Goal: Transaction & Acquisition: Book appointment/travel/reservation

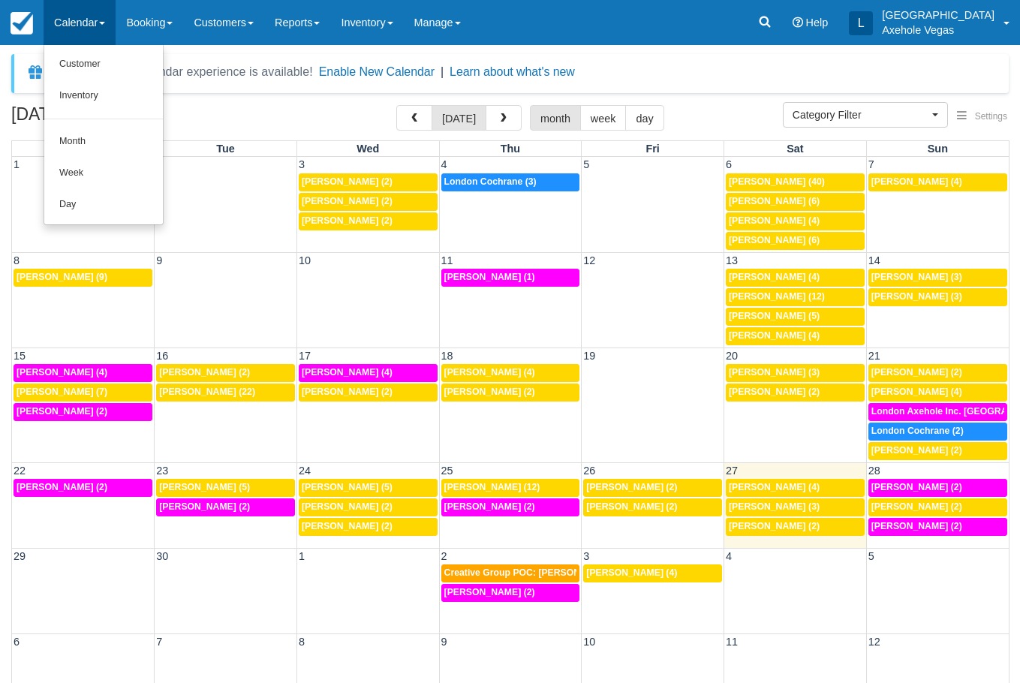
select select
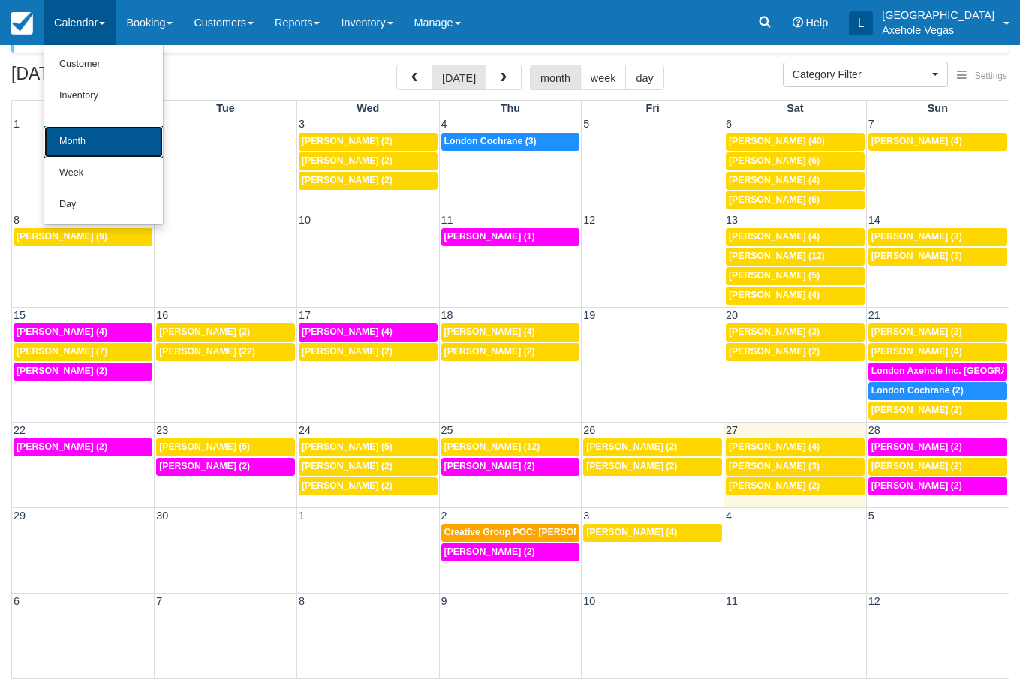
click at [108, 129] on link "Month" at bounding box center [103, 142] width 119 height 32
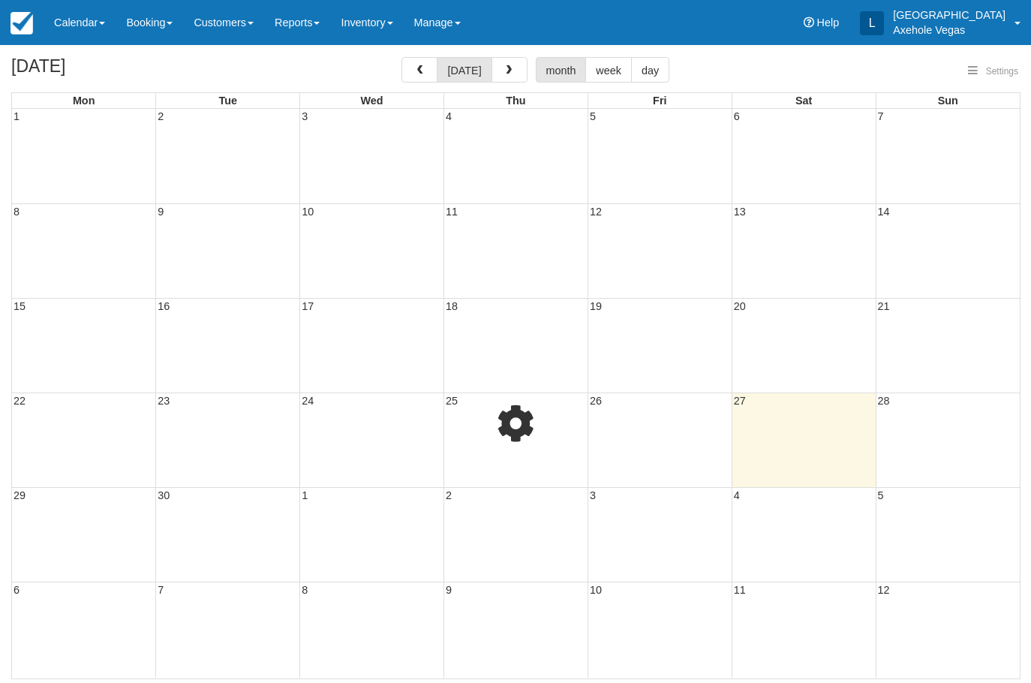
select select
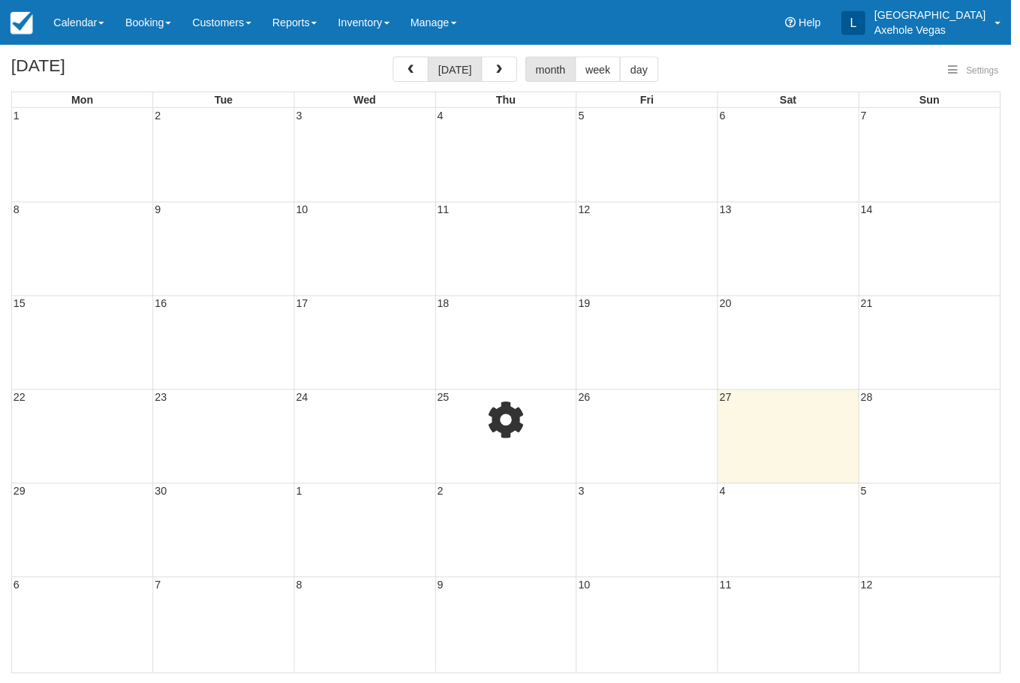
click at [164, 24] on body "Menu Calendar Customer Inventory Month Week Day Booking Daily Manifest Daily Li…" at bounding box center [510, 341] width 1020 height 683
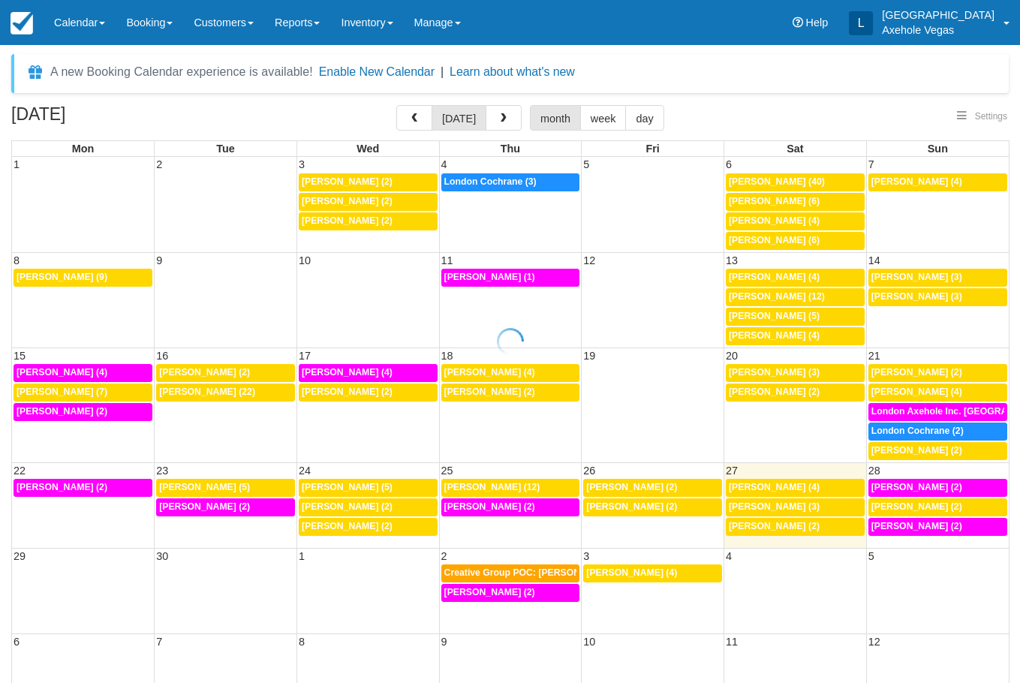
select select
click at [164, 37] on link "Booking" at bounding box center [150, 22] width 68 height 45
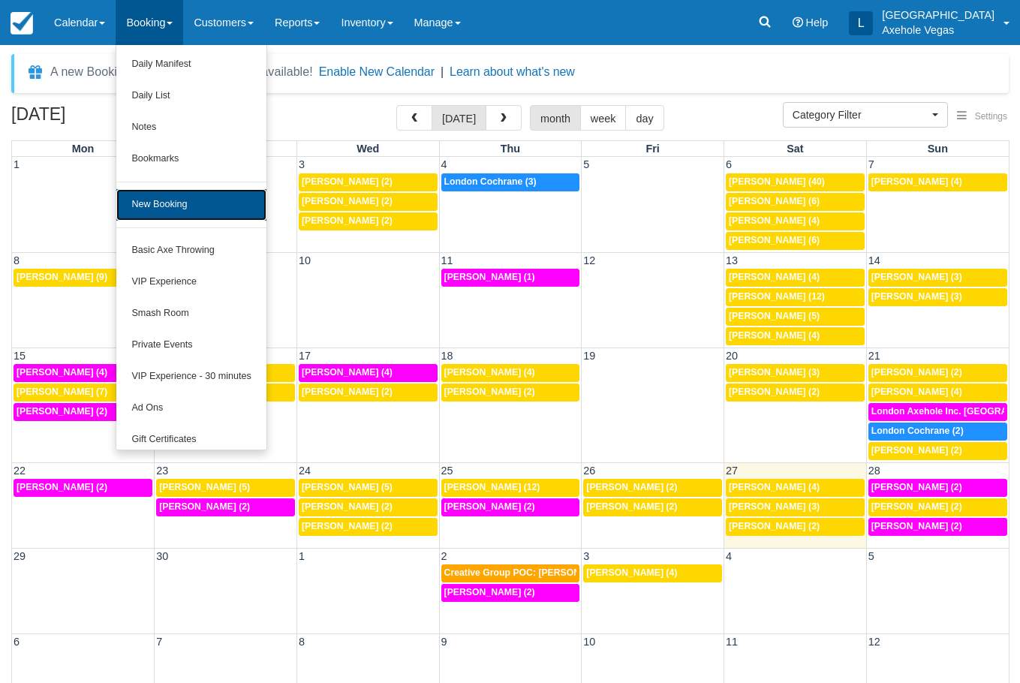
click at [178, 200] on link "New Booking" at bounding box center [190, 205] width 149 height 32
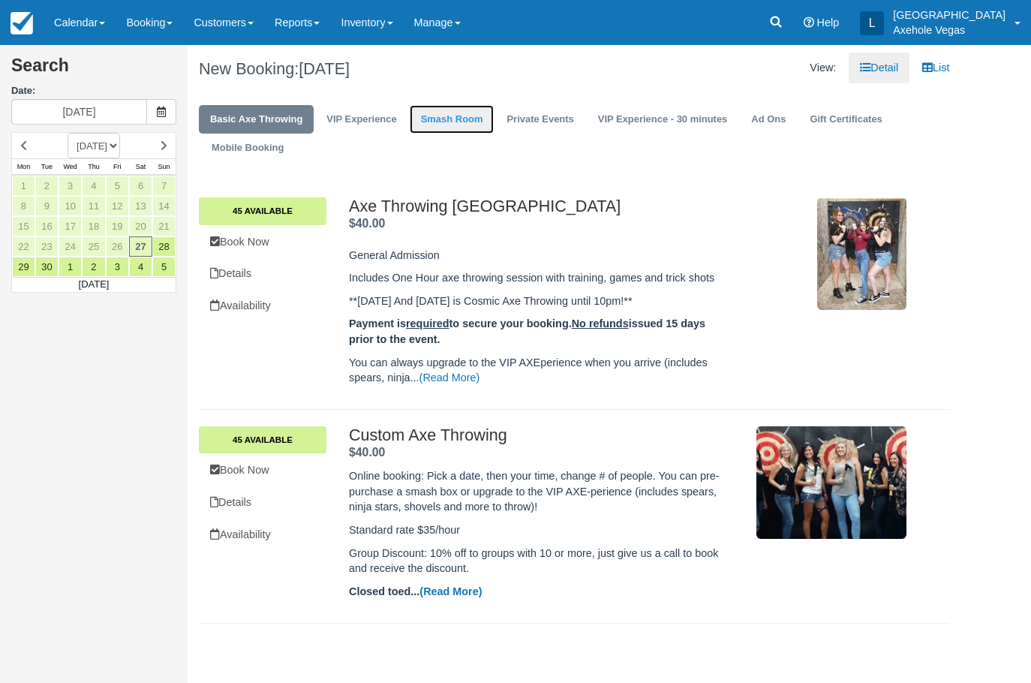
click at [468, 114] on link "Smash Room" at bounding box center [452, 119] width 85 height 29
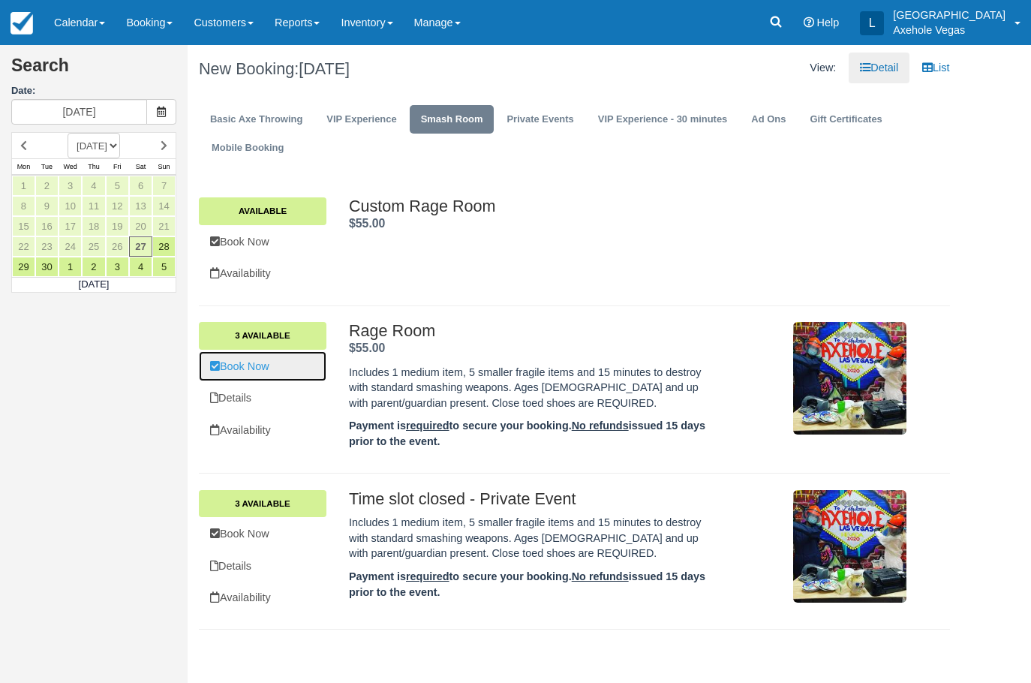
click at [281, 366] on link "Book Now" at bounding box center [263, 366] width 128 height 31
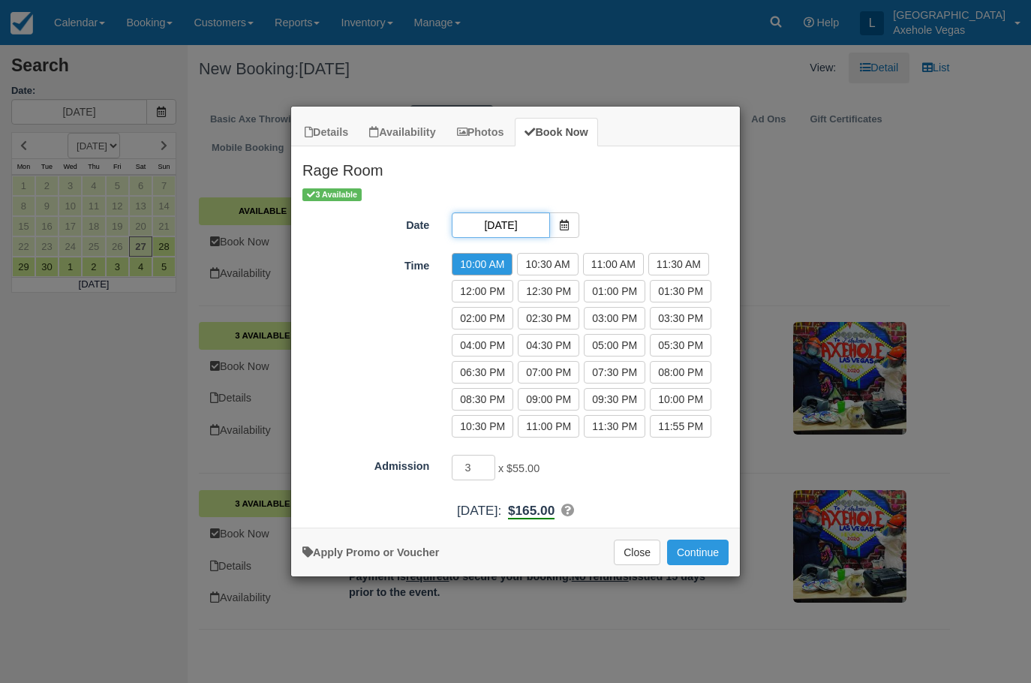
click at [501, 224] on input "Sat 27 Sep 2025" at bounding box center [501, 225] width 98 height 26
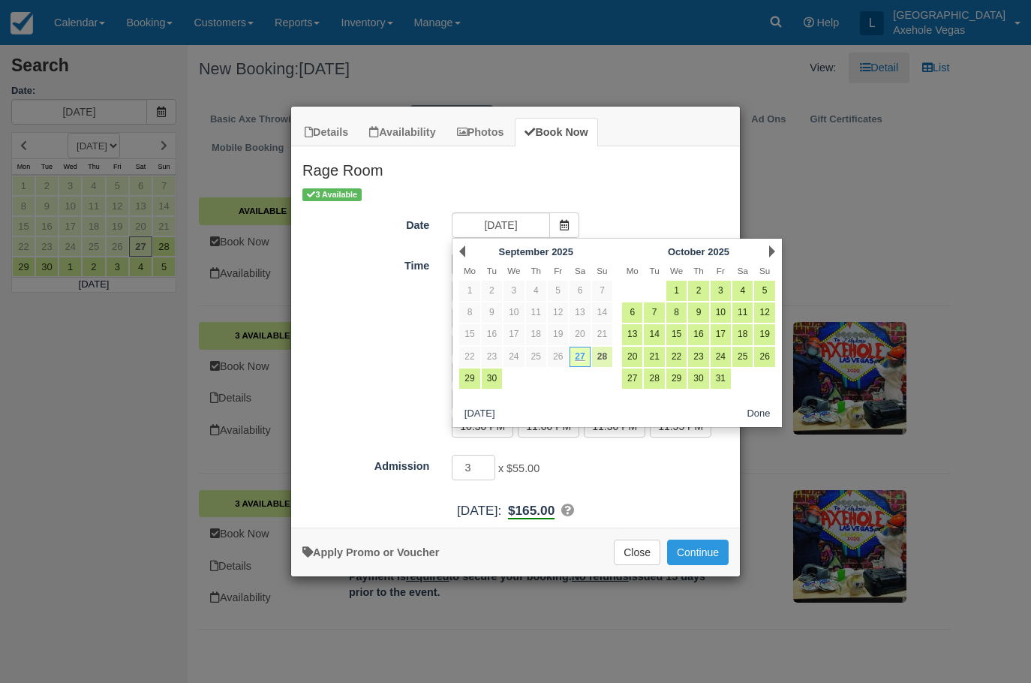
click at [609, 360] on link "28" at bounding box center [602, 357] width 20 height 20
type input "Sun 28 Sep 2025"
radio input "false"
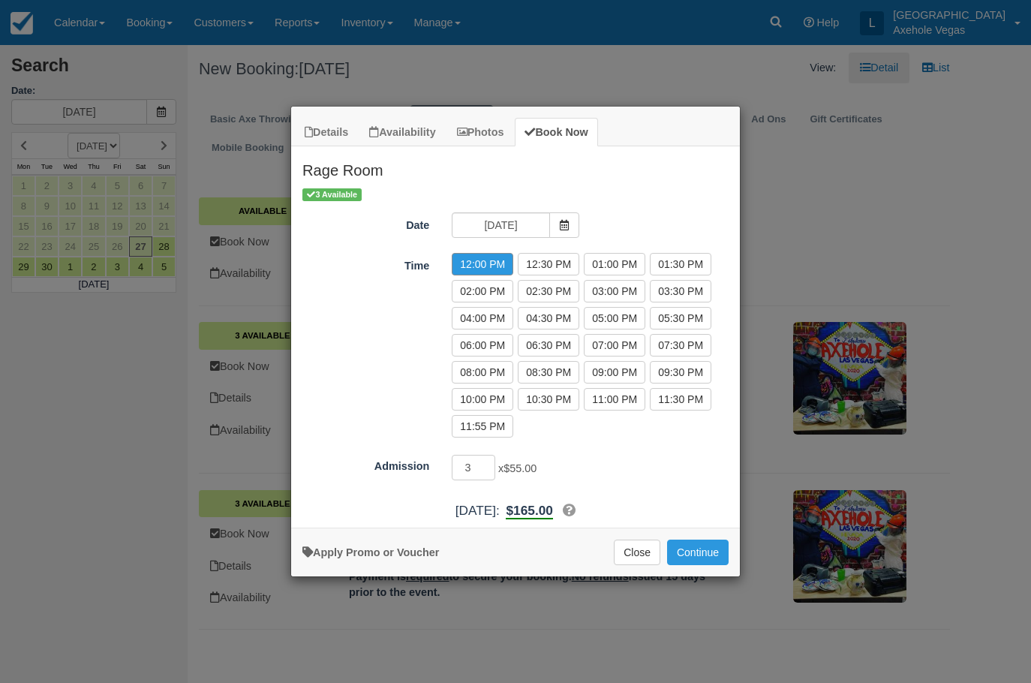
click at [498, 266] on label "12:00 PM" at bounding box center [483, 264] width 62 height 23
type input "2"
click at [488, 473] on input "2" at bounding box center [474, 468] width 44 height 26
click at [576, 510] on icon "Item Modal" at bounding box center [569, 510] width 13 height 13
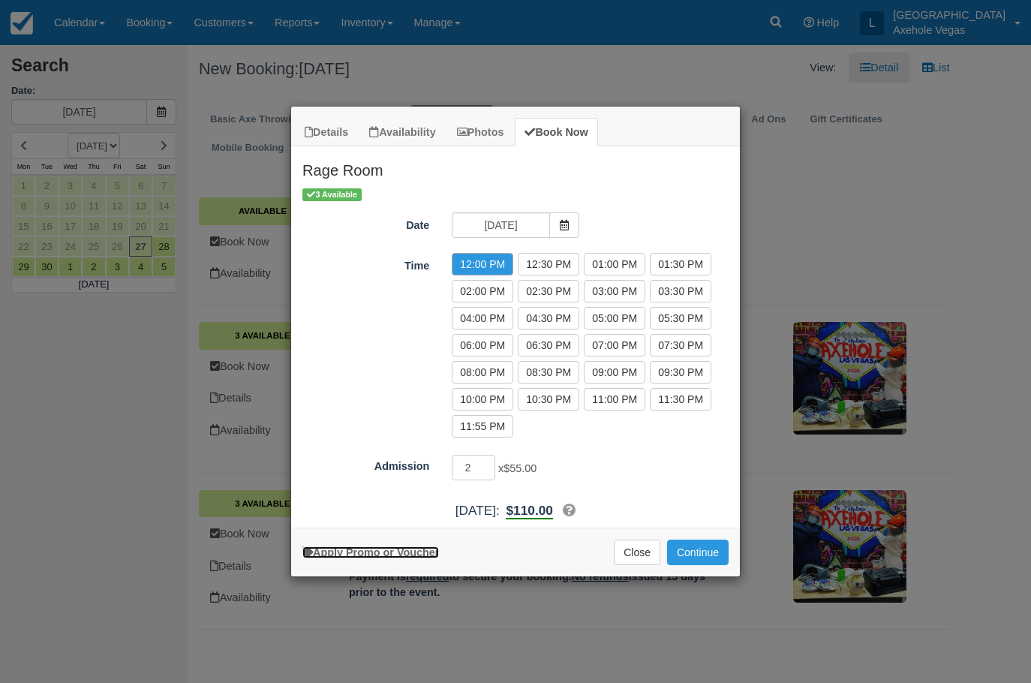
click at [426, 552] on link "Apply Promo or Voucher" at bounding box center [370, 552] width 137 height 12
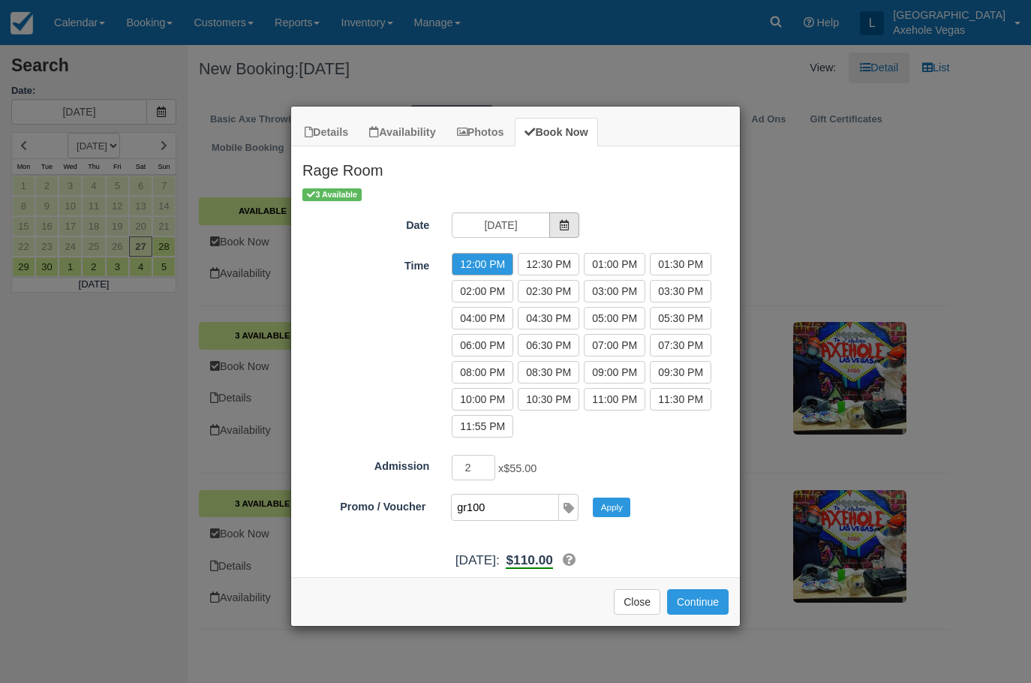
type input "gr100"
click at [566, 233] on span "Item Modal" at bounding box center [564, 225] width 30 height 26
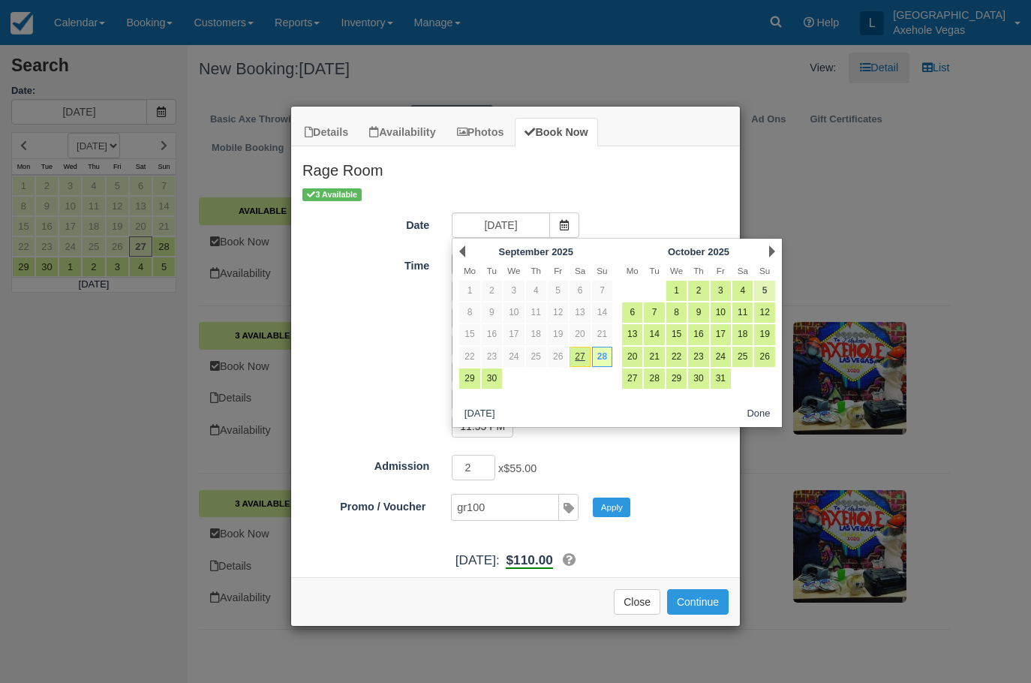
click at [765, 284] on link "5" at bounding box center [764, 291] width 20 height 20
type input "Sun 05 Oct 2025"
radio input "false"
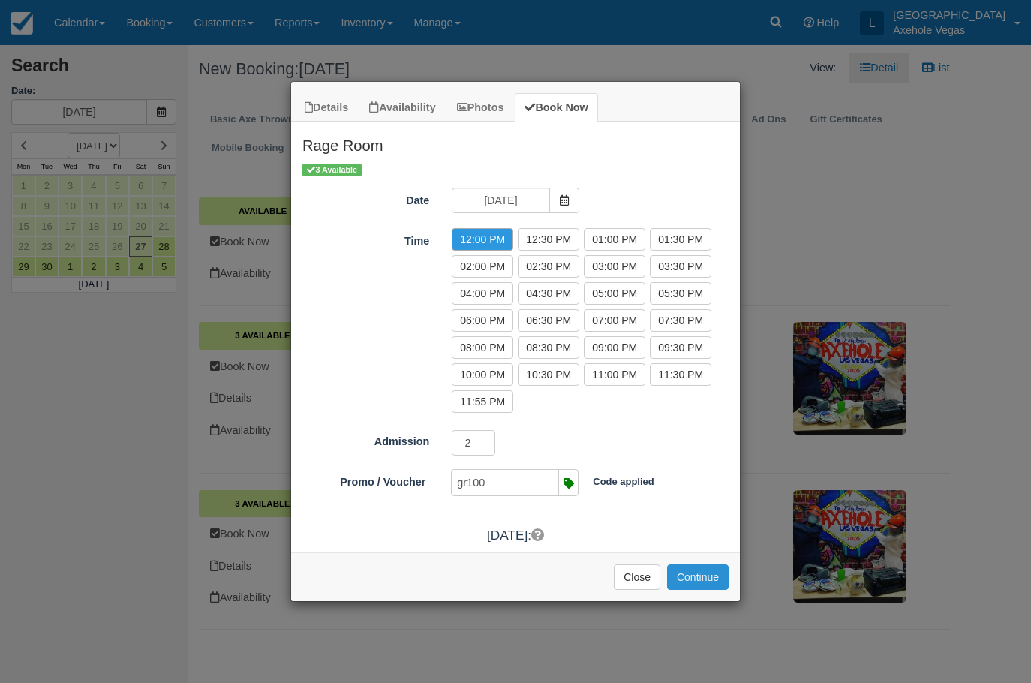
click at [678, 572] on button "Continue" at bounding box center [698, 577] width 62 height 26
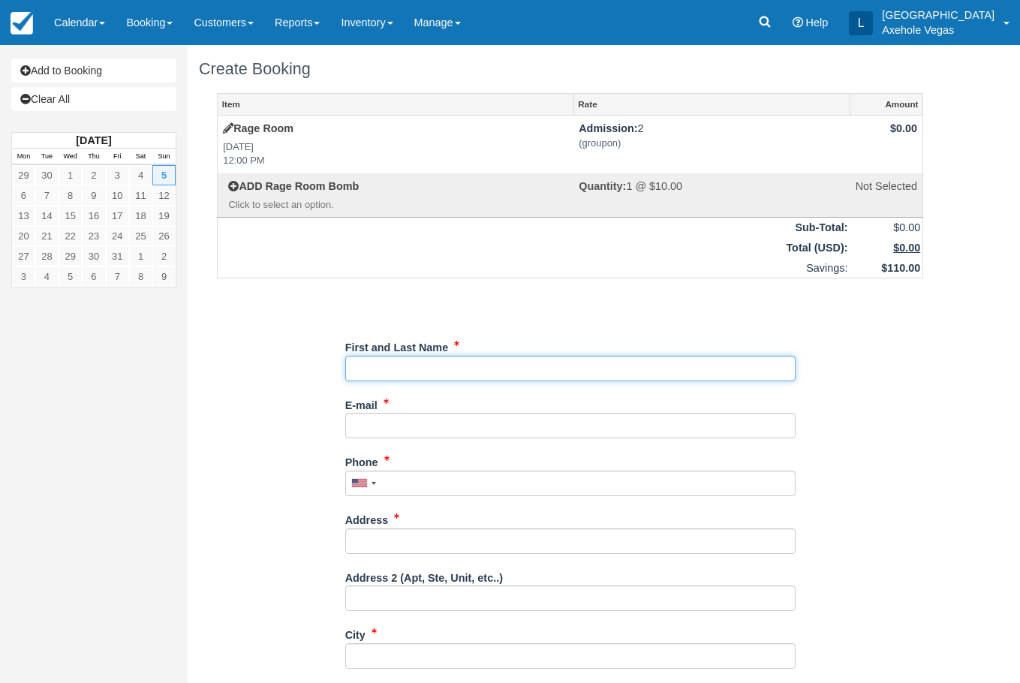
click at [484, 357] on input "First and Last Name" at bounding box center [570, 369] width 450 height 26
type input "Lauren Russell"
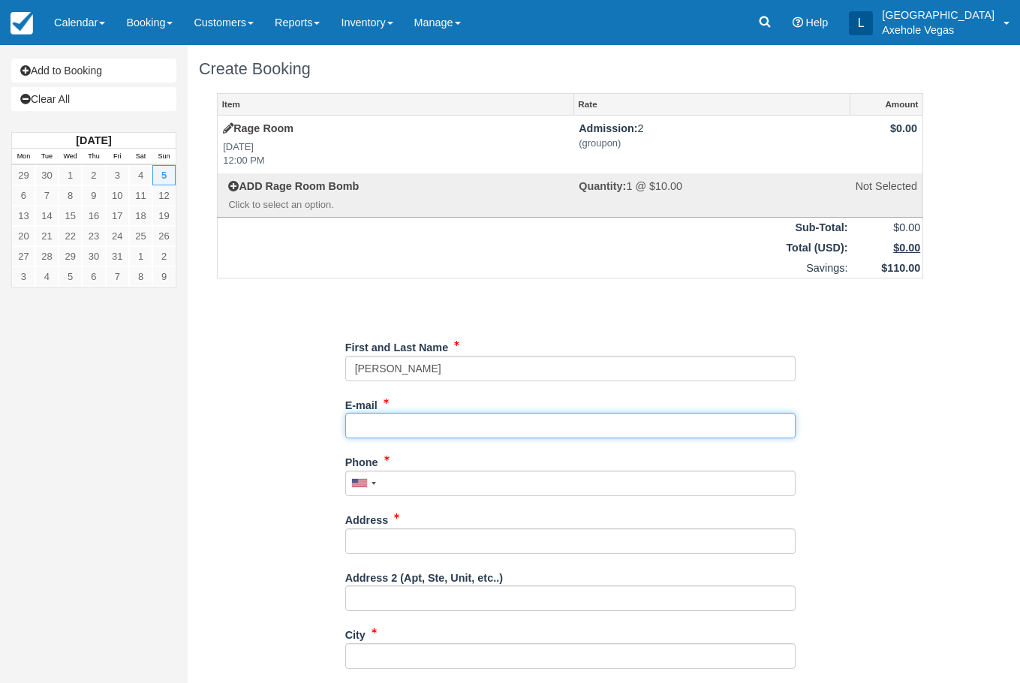
click at [462, 425] on input "E-mail" at bounding box center [570, 426] width 450 height 26
type input "wickedwitch327@gmail.com"
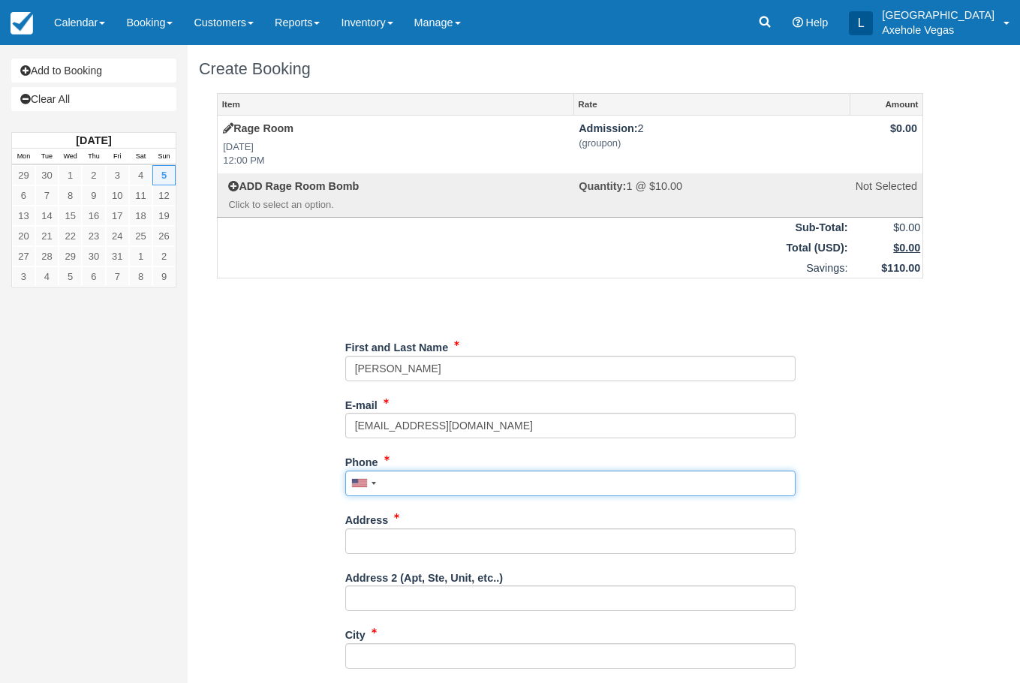
click at [475, 488] on input "Phone" at bounding box center [570, 484] width 450 height 26
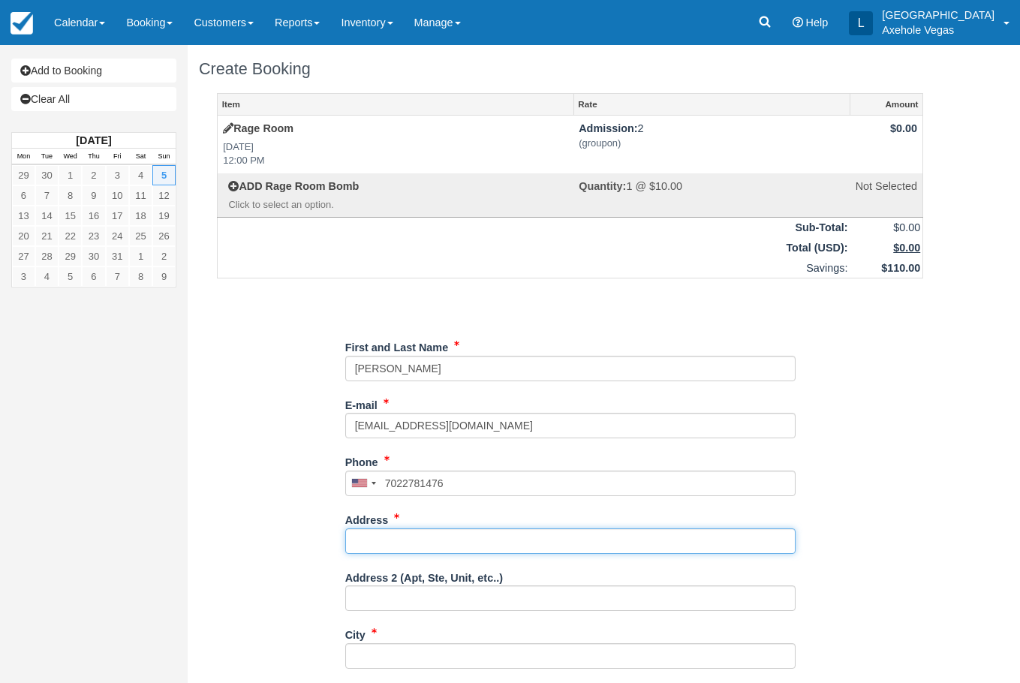
type input "(702) 278-1476"
click at [475, 533] on input "Address" at bounding box center [570, 541] width 450 height 26
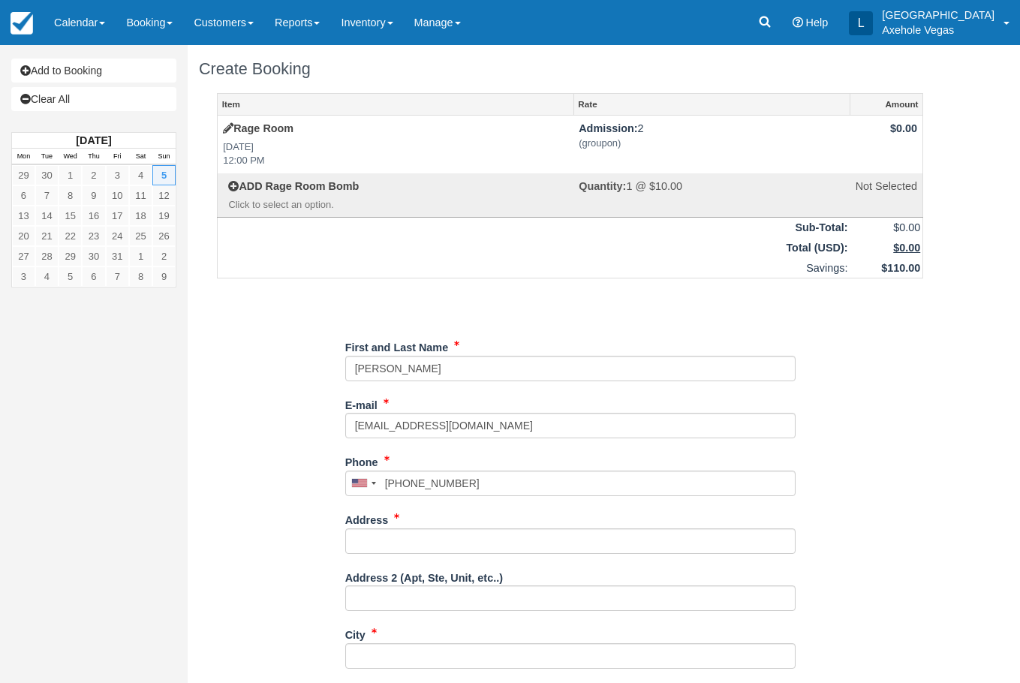
click at [296, 521] on div "Item Rate Amount Rage Room Sun Oct 5, 2025 12:00 PM Admission: 2 (groupon) $0.0…" at bounding box center [570, 509] width 742 height 832
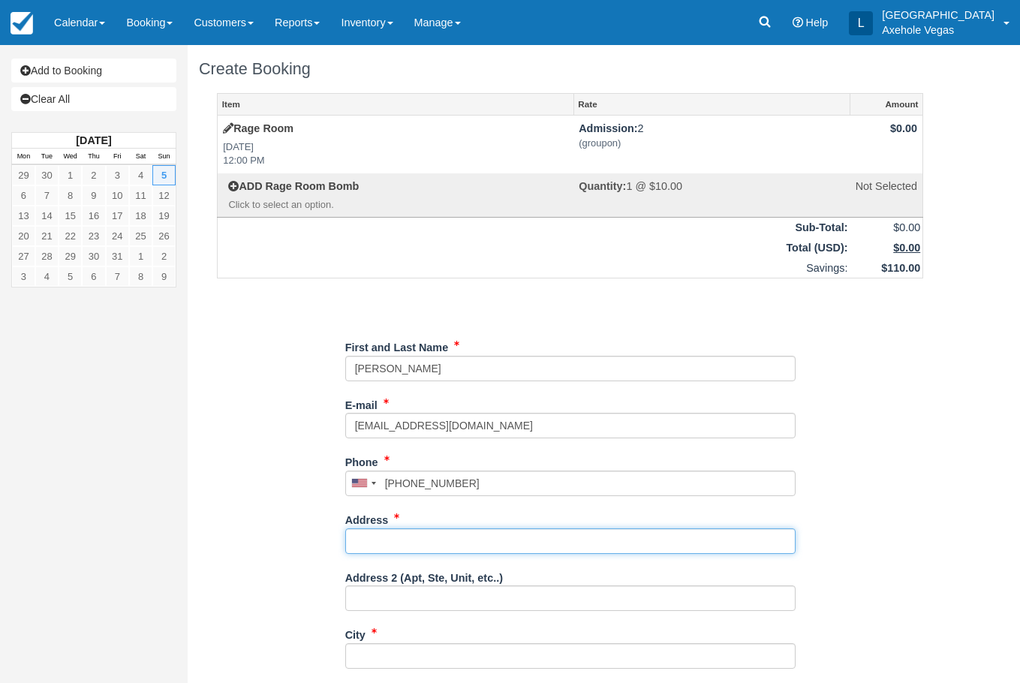
click at [387, 541] on input "Address" at bounding box center [570, 541] width 450 height 26
type input "553 Bastanchury"
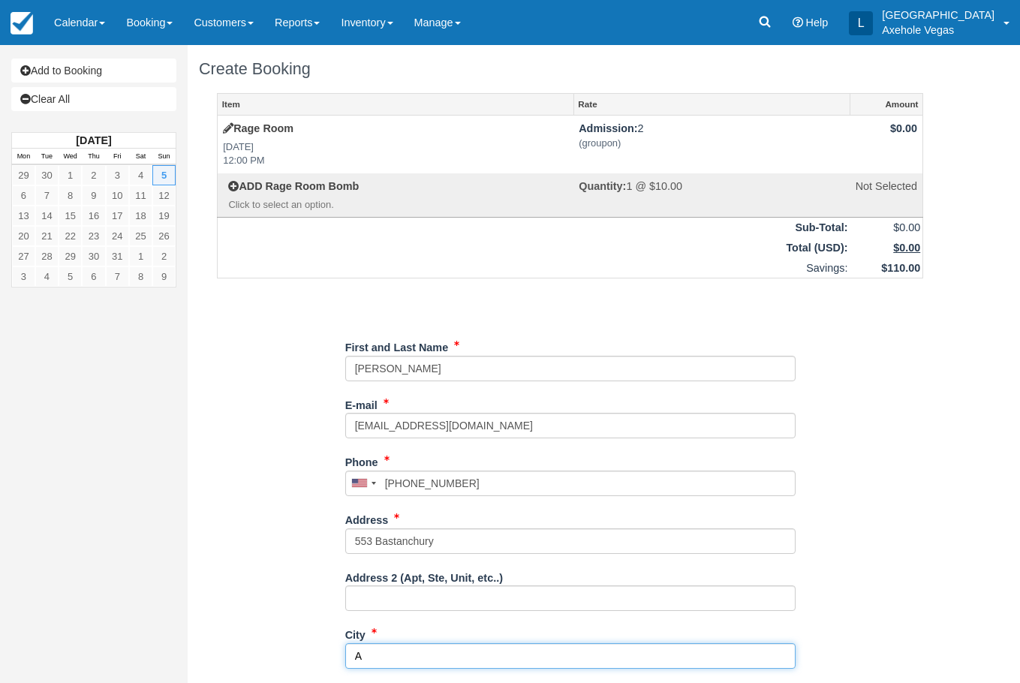
scroll to position [278, 0]
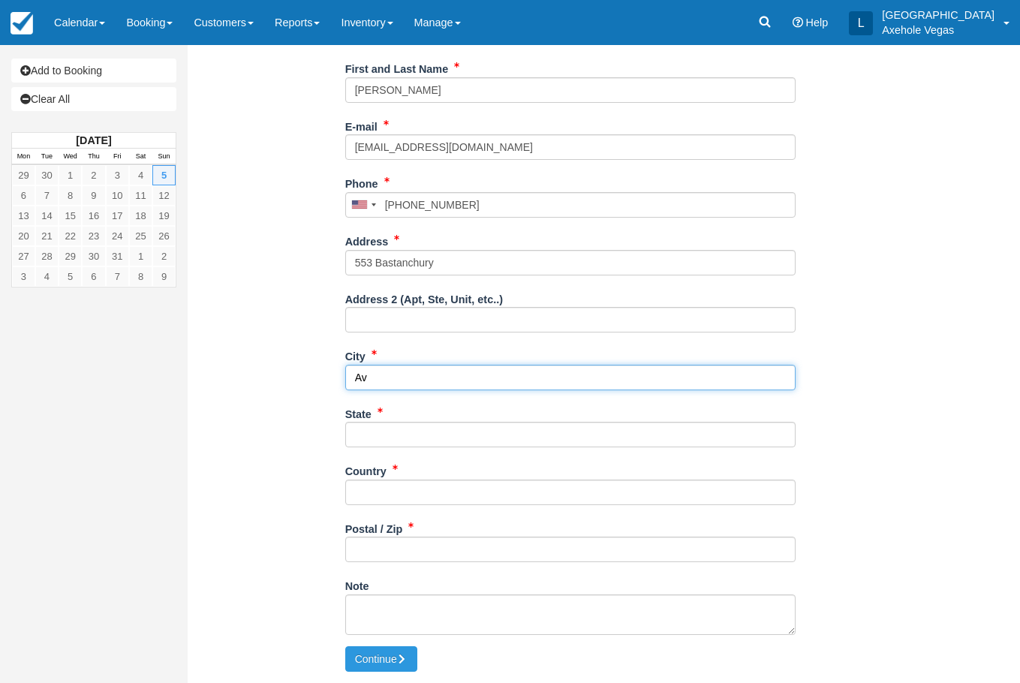
type input "Av"
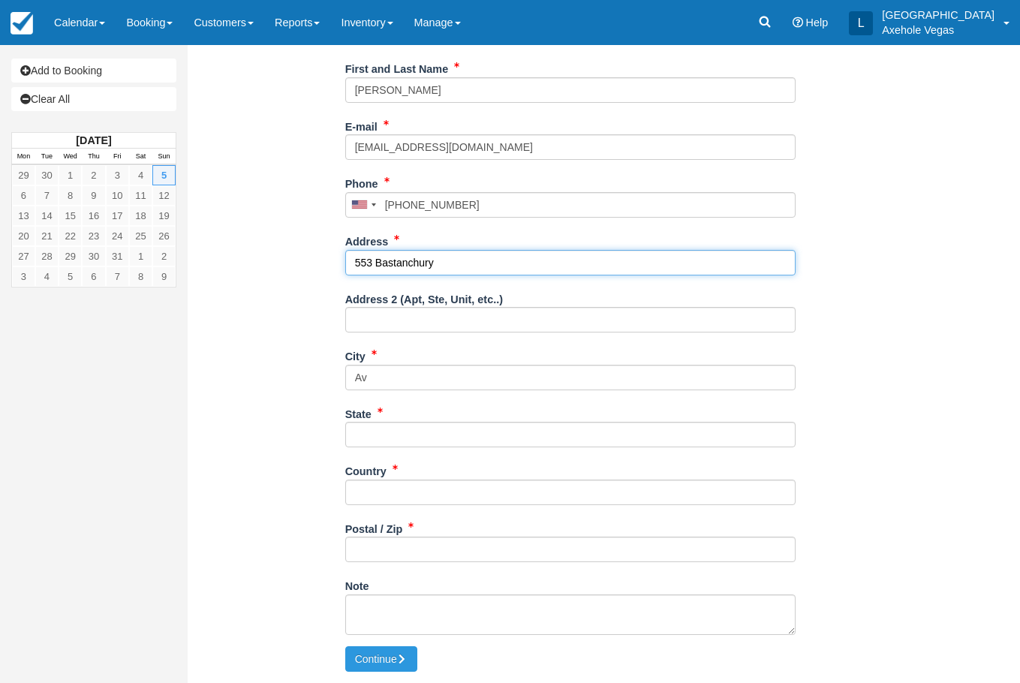
click at [462, 259] on input "553 Bastanchury" at bounding box center [570, 263] width 450 height 26
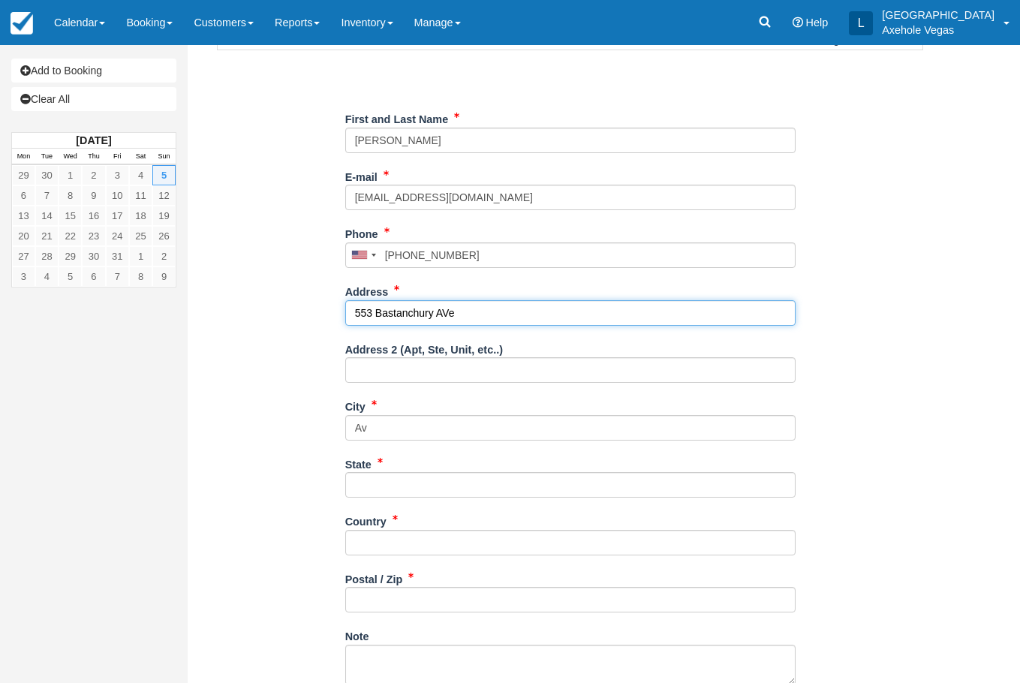
scroll to position [203, 0]
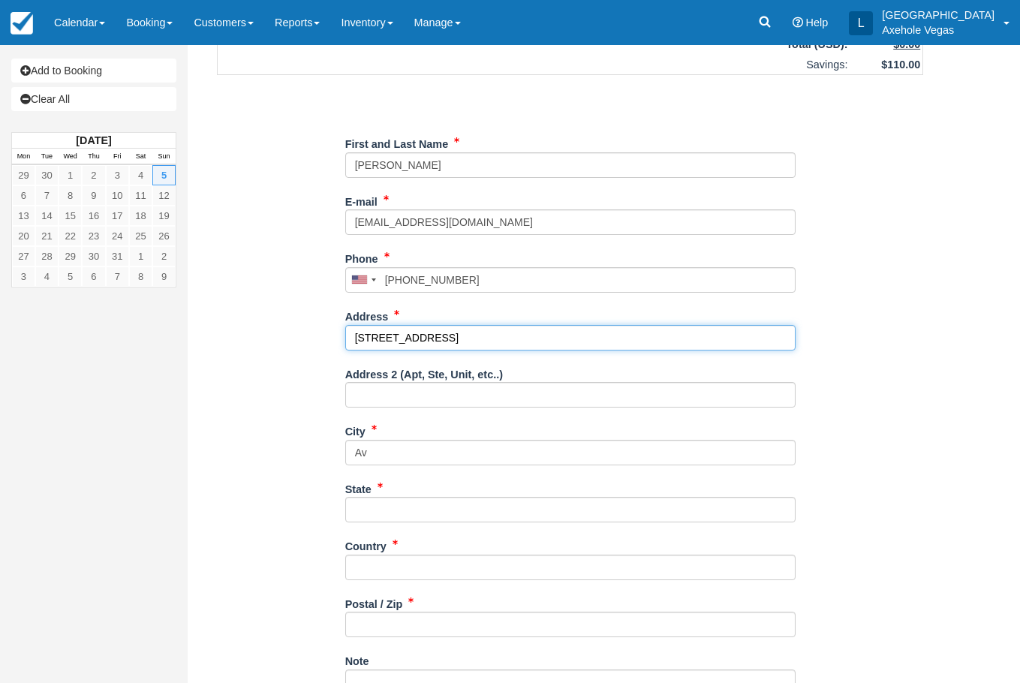
type input "[STREET_ADDRESS]"
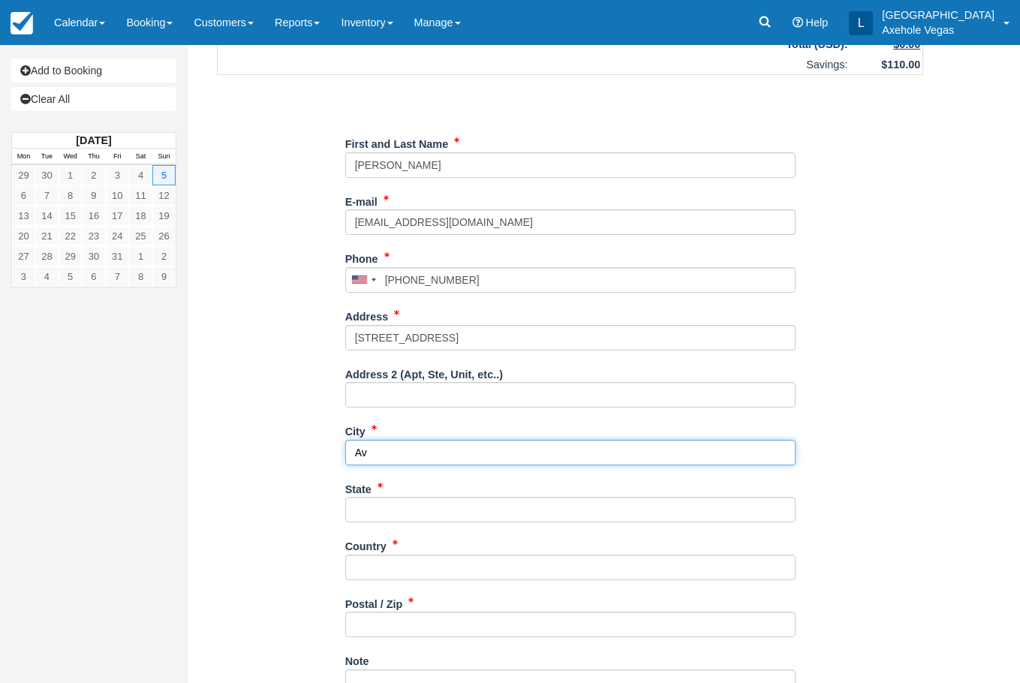
click at [423, 449] on input "Av" at bounding box center [570, 453] width 450 height 26
type input "A"
type input "Henderson"
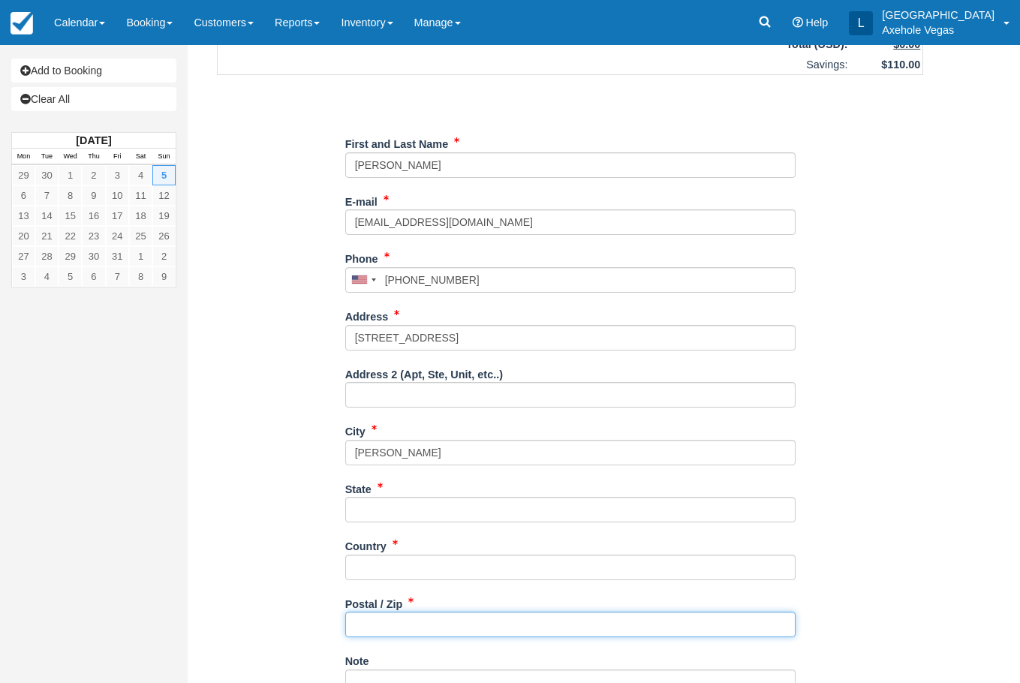
click at [497, 627] on input "Postal / Zip" at bounding box center [570, 625] width 450 height 26
type input "89011"
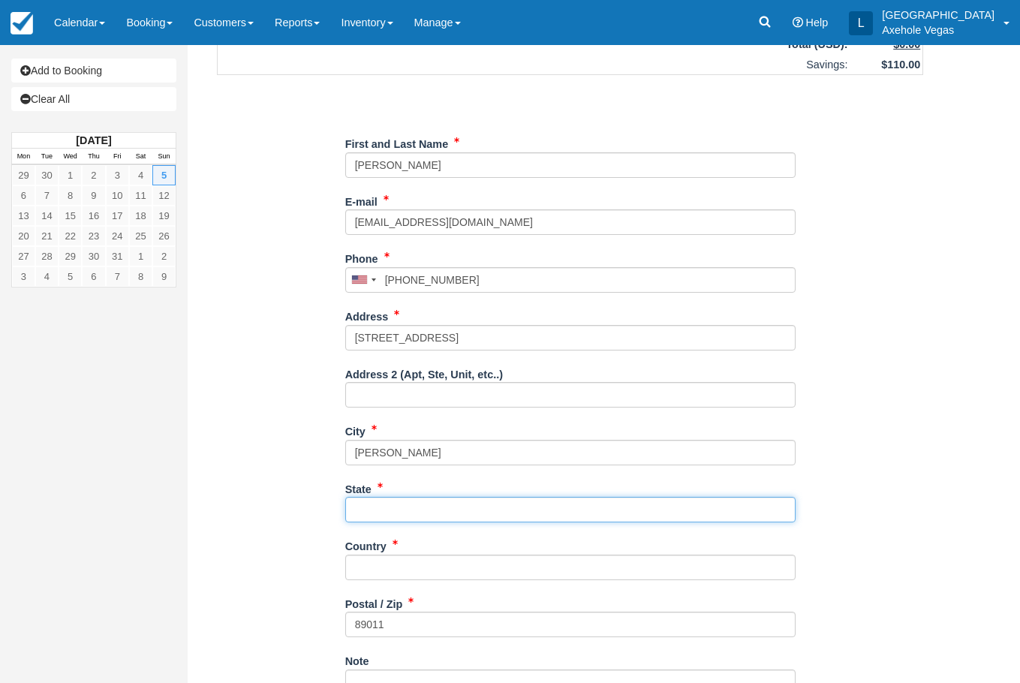
click at [430, 507] on input "State" at bounding box center [570, 510] width 450 height 26
type input "NV"
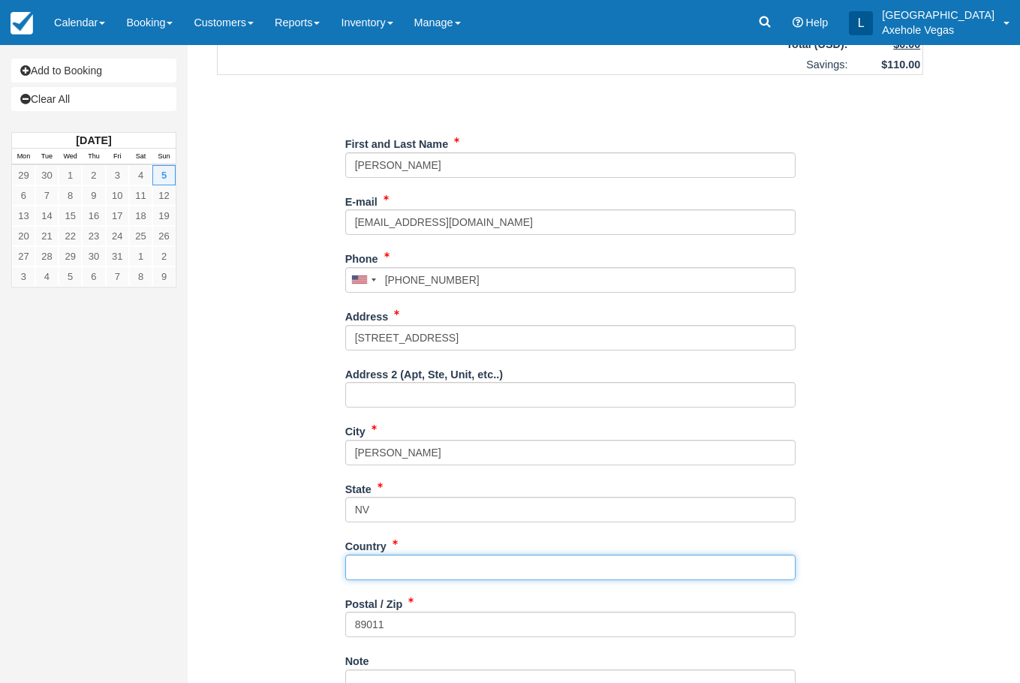
click at [432, 568] on input "Country" at bounding box center [570, 568] width 450 height 26
type input "u"
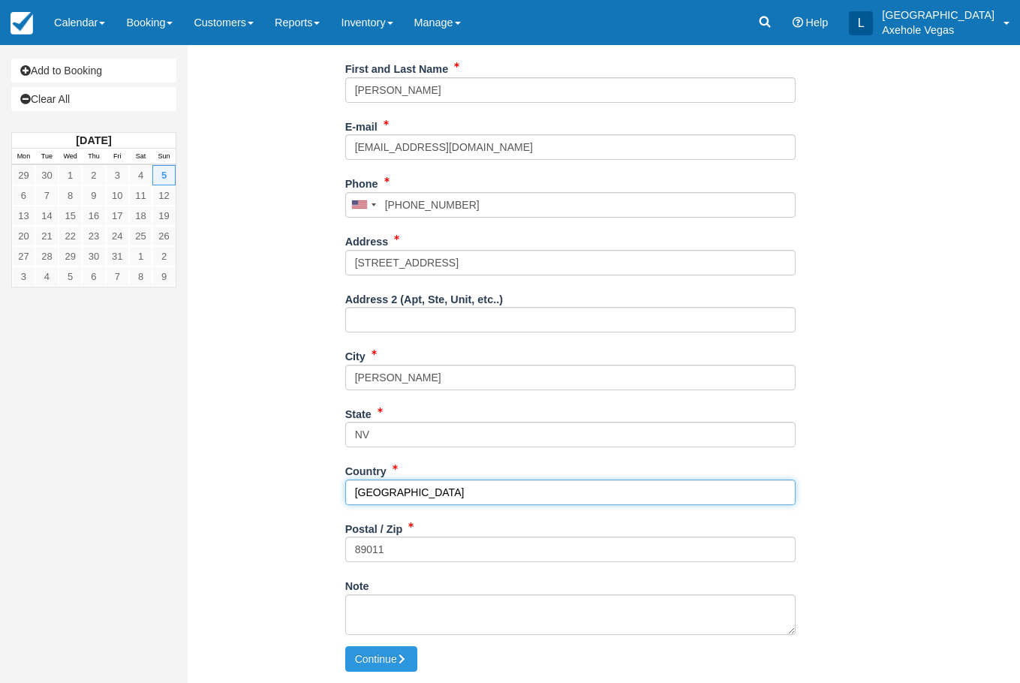
type input "[GEOGRAPHIC_DATA]"
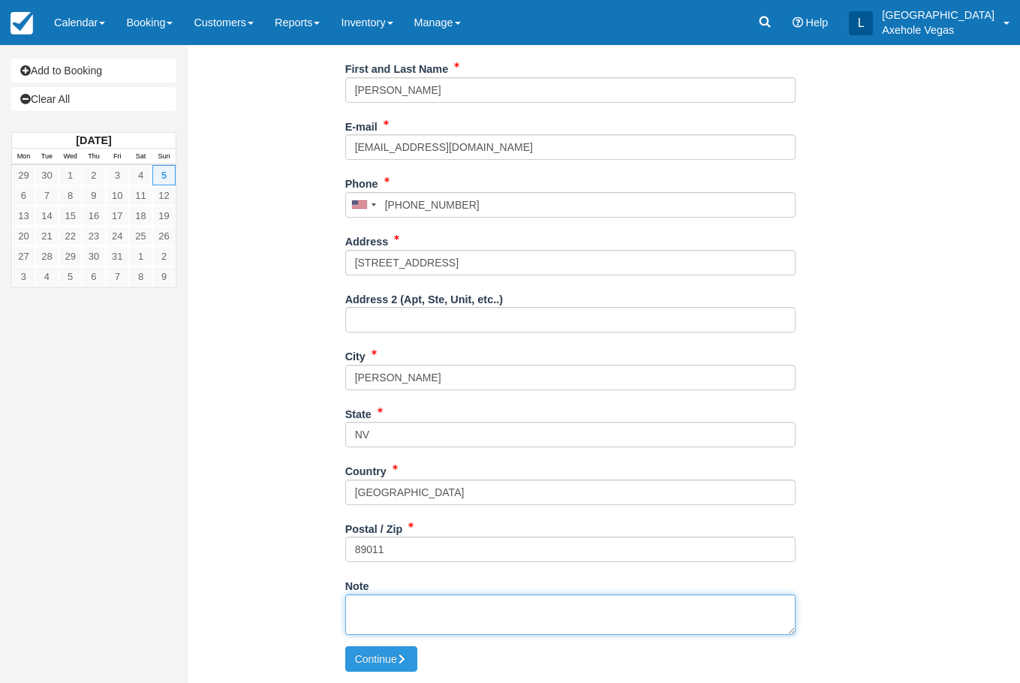
click at [442, 604] on textarea "Note" at bounding box center [570, 614] width 450 height 41
paste textarea "50341158"
type textarea "groupon code: 50341158"
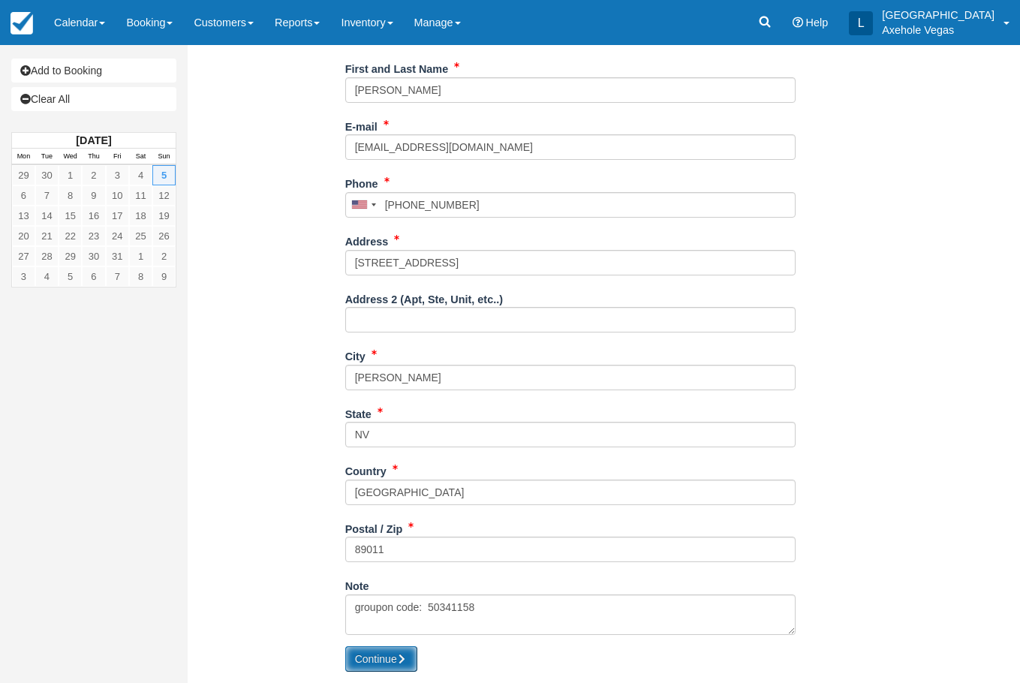
click at [384, 663] on button "Continue" at bounding box center [381, 659] width 72 height 26
type input "+17022781476"
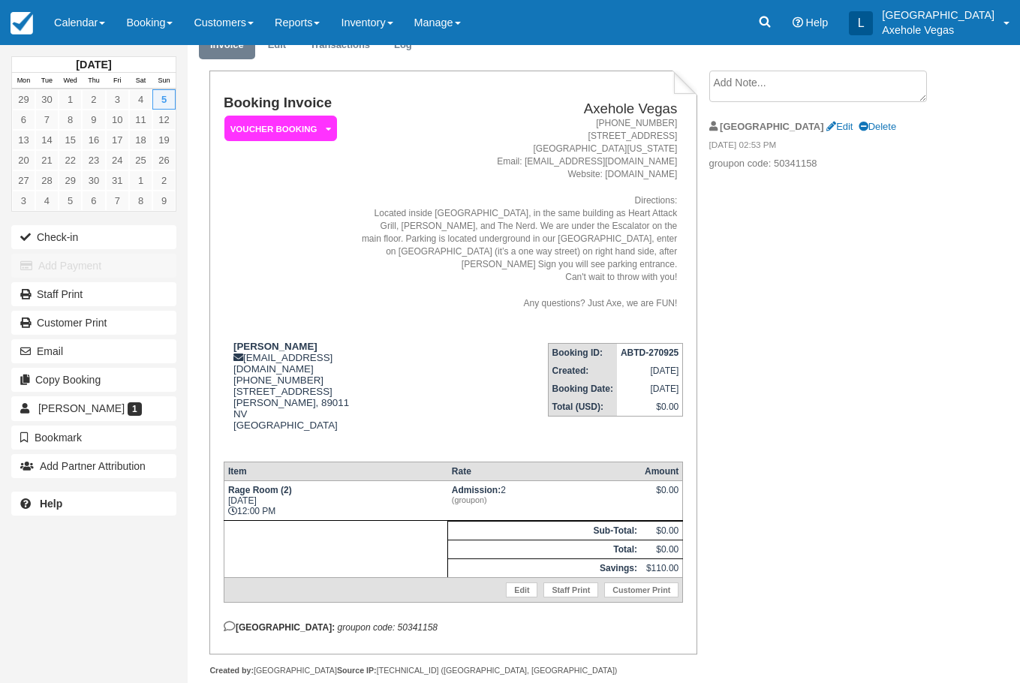
scroll to position [93, 0]
